Goal: Task Accomplishment & Management: Manage account settings

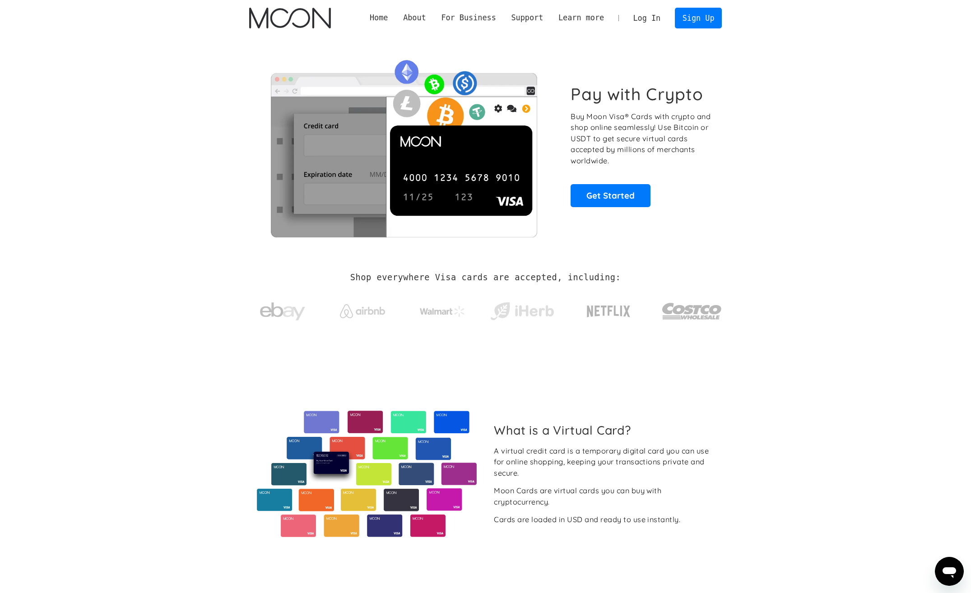
click at [643, 19] on link "Log In" at bounding box center [646, 18] width 42 height 20
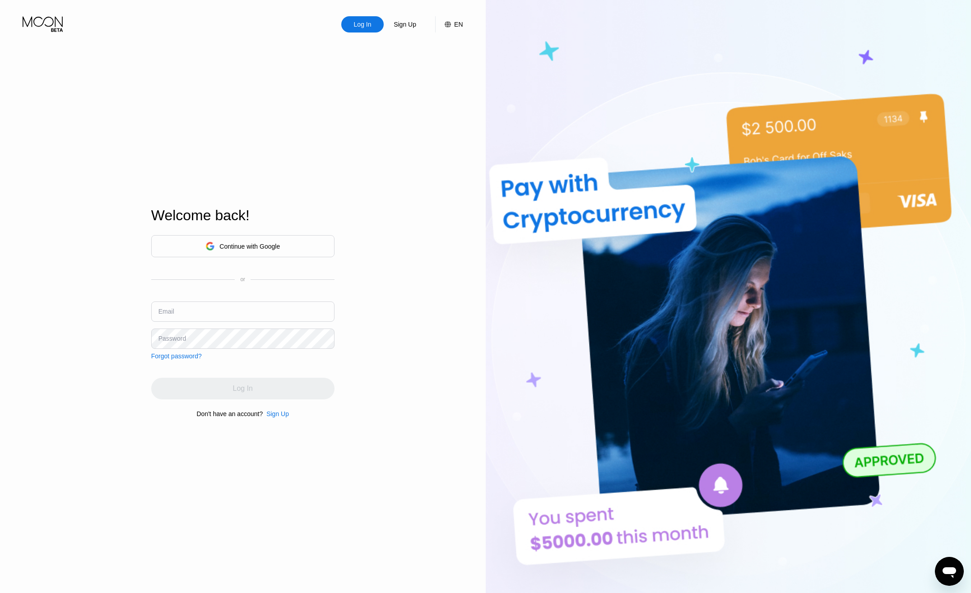
click at [226, 249] on div "Continue with Google" at bounding box center [249, 246] width 60 height 7
